Goal: Browse casually: Explore the website without a specific task or goal

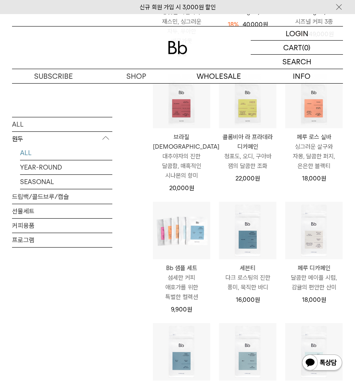
scroll to position [333, 0]
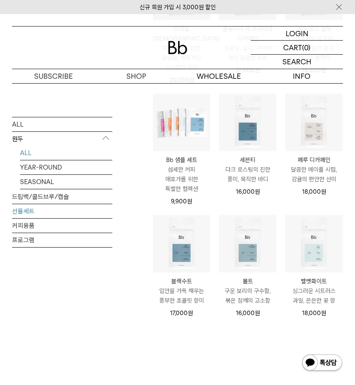
click at [64, 211] on link "선물세트" at bounding box center [62, 211] width 100 height 14
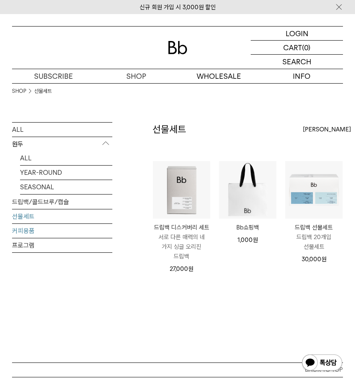
click at [30, 234] on link "커피용품" at bounding box center [62, 231] width 100 height 14
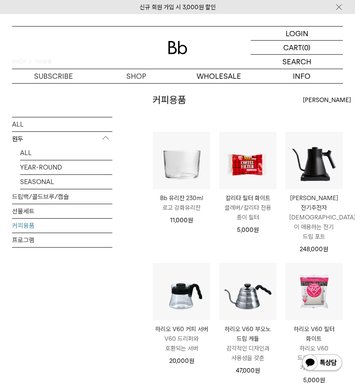
scroll to position [5, 0]
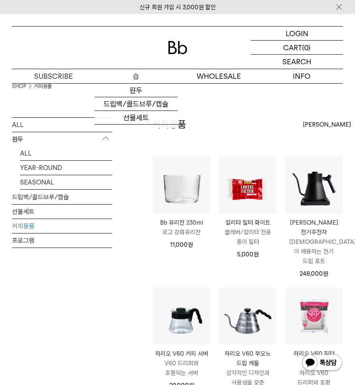
click at [137, 75] on p "숍" at bounding box center [136, 76] width 83 height 14
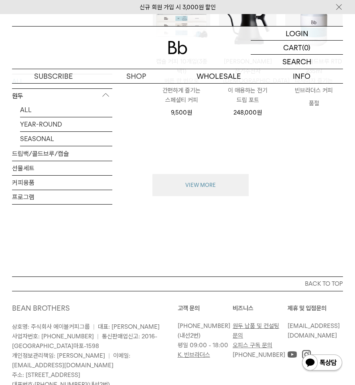
click at [209, 175] on button "VIEW MORE" at bounding box center [201, 185] width 96 height 22
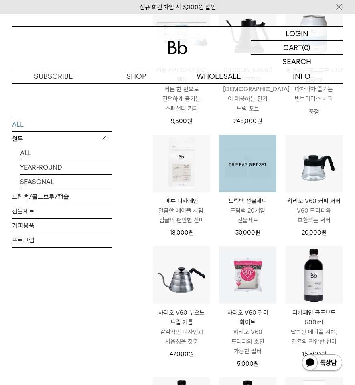
scroll to position [853, 0]
